Goal: Task Accomplishment & Management: Manage account settings

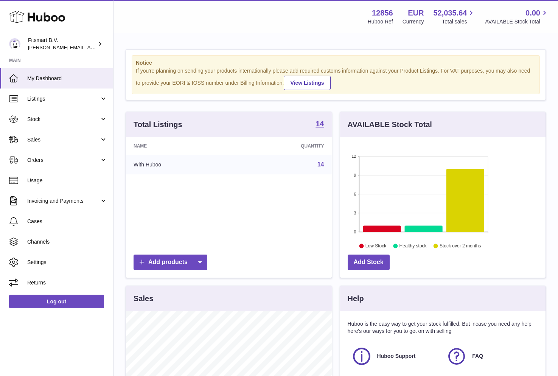
scroll to position [118, 205]
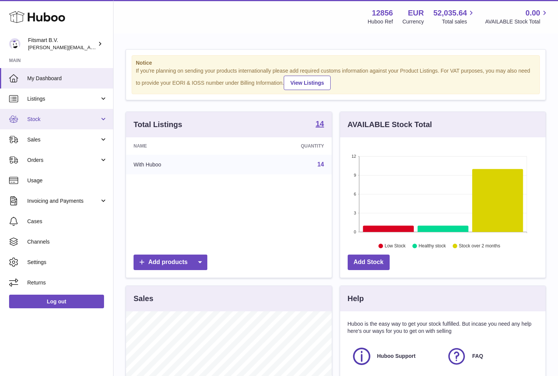
click at [37, 120] on span "Stock" at bounding box center [63, 119] width 72 height 7
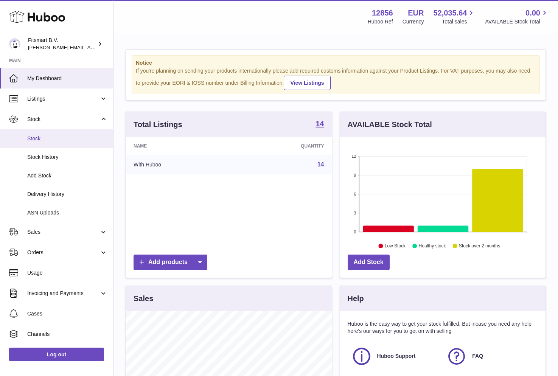
click at [35, 134] on link "Stock" at bounding box center [56, 138] width 113 height 19
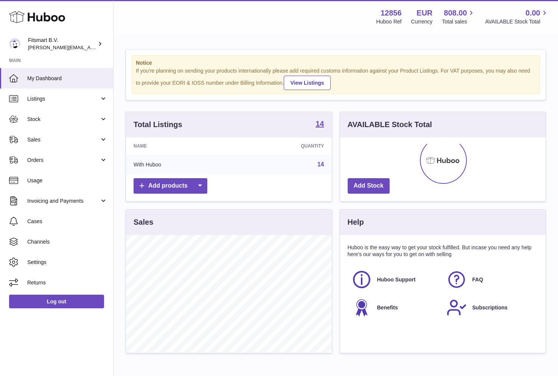
scroll to position [118, 205]
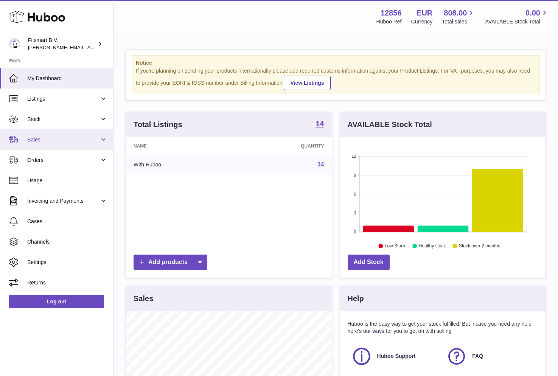
click at [37, 138] on span "Sales" at bounding box center [63, 139] width 72 height 7
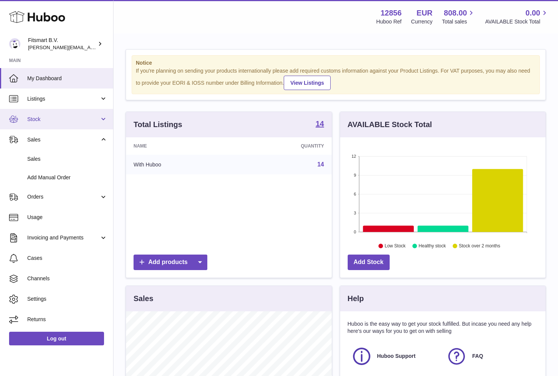
click at [41, 117] on span "Stock" at bounding box center [63, 119] width 72 height 7
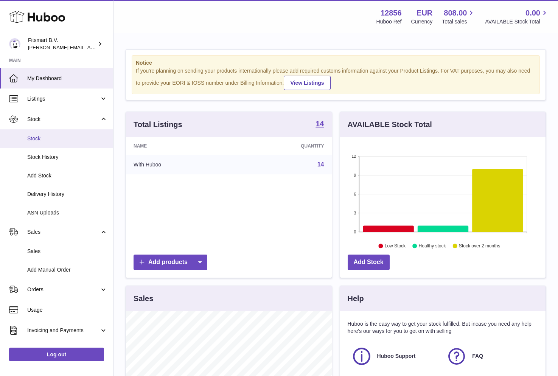
click at [36, 138] on span "Stock" at bounding box center [67, 138] width 80 height 7
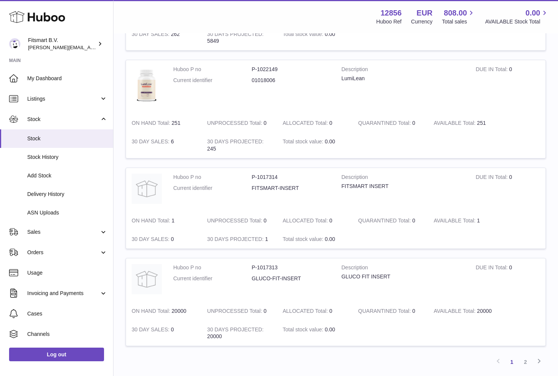
scroll to position [786, 0]
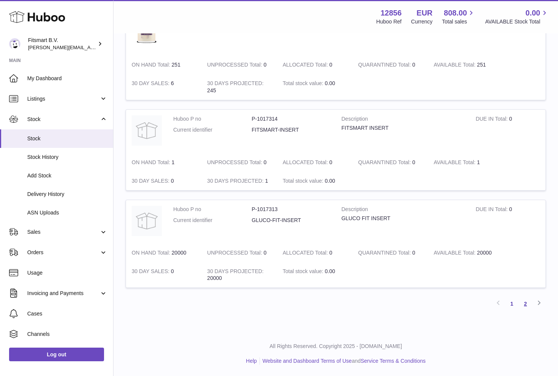
click at [525, 298] on link "2" at bounding box center [525, 304] width 14 height 14
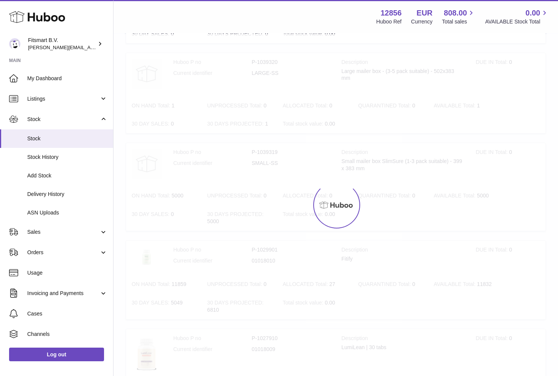
scroll to position [34, 0]
